Goal: Use online tool/utility

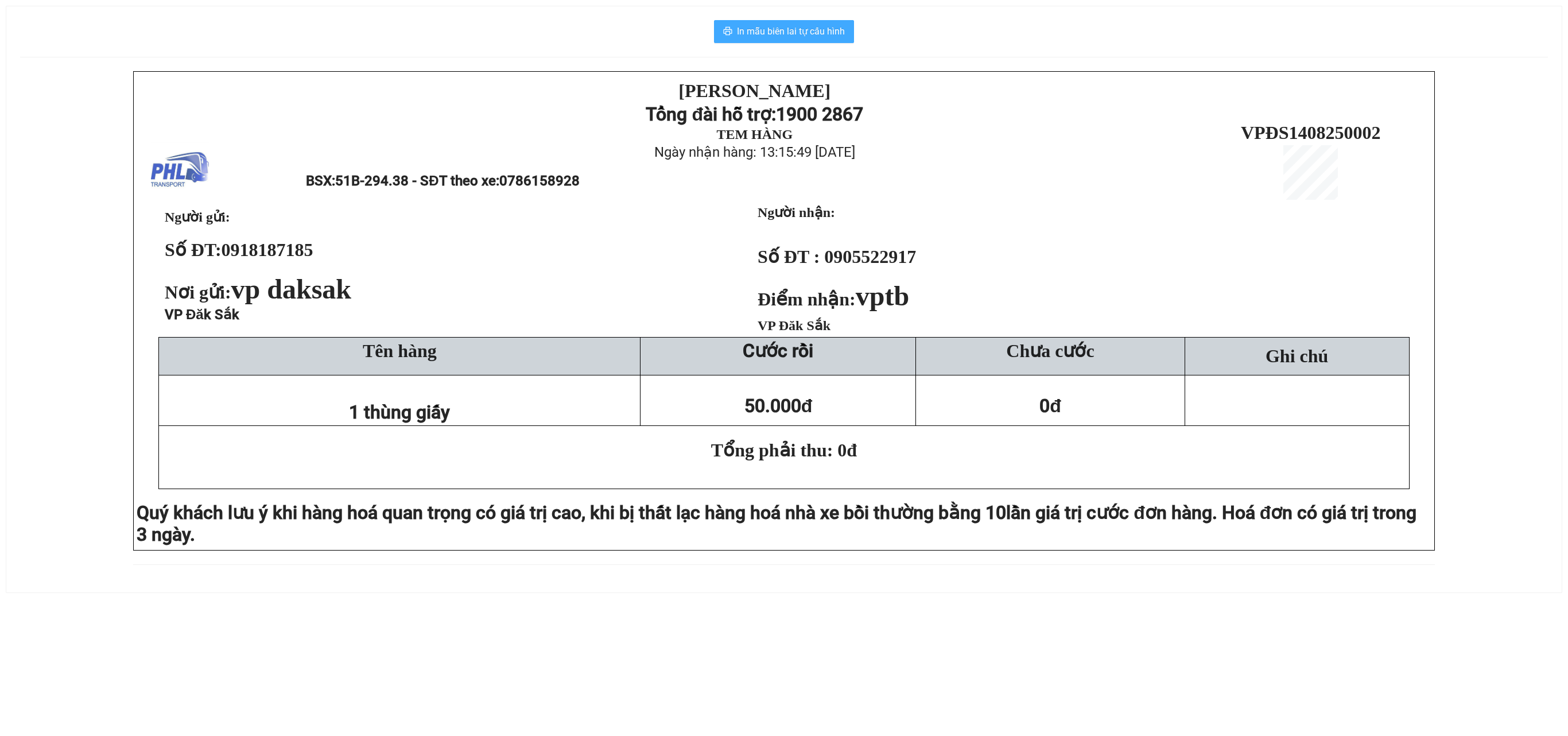
click at [783, 35] on span "In mẫu biên lai tự cấu hình" at bounding box center [791, 31] width 108 height 14
